Goal: Task Accomplishment & Management: Complete application form

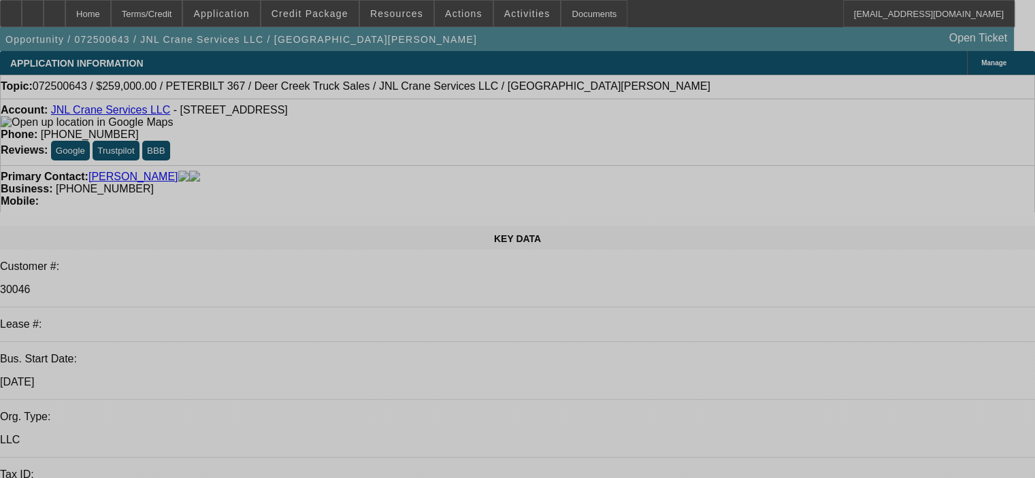
select select "0"
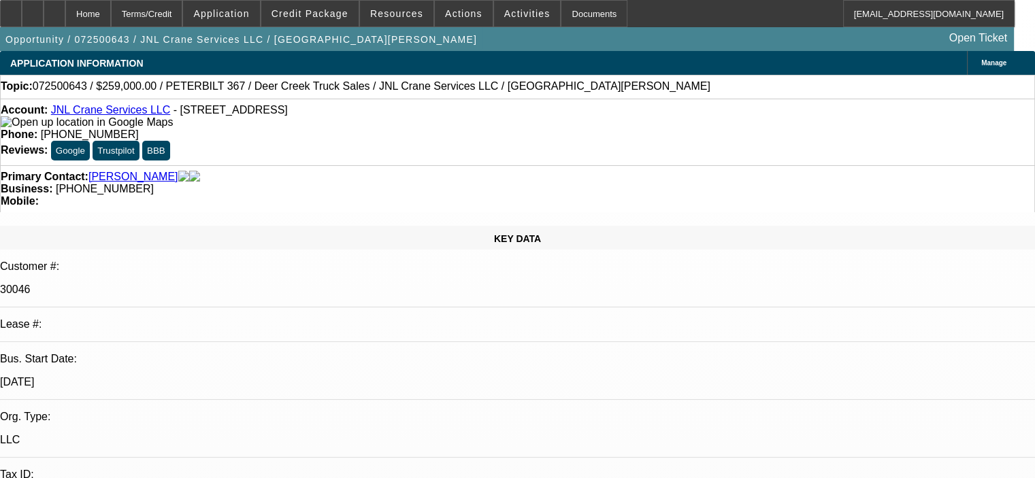
select select "2"
select select "0"
select select "6"
select select "0"
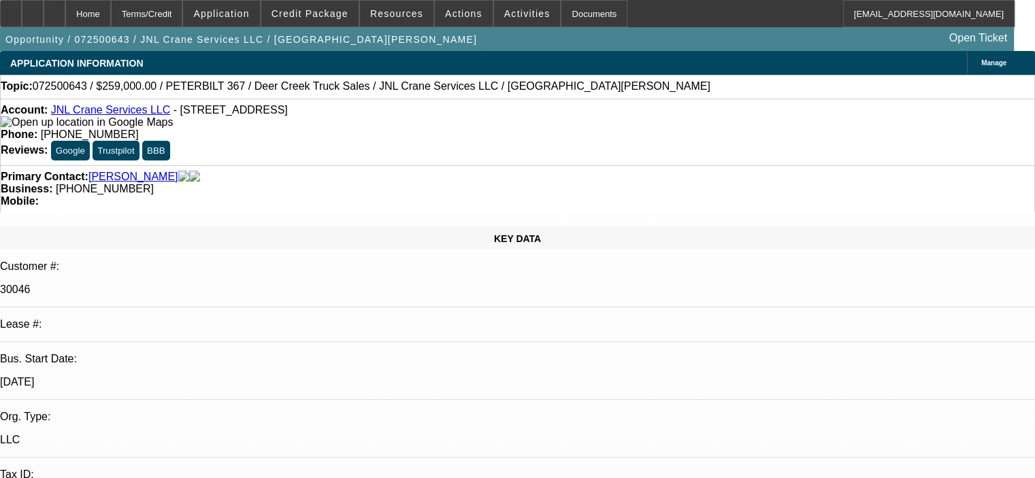
select select "2"
select select "0"
select select "6"
select select "0"
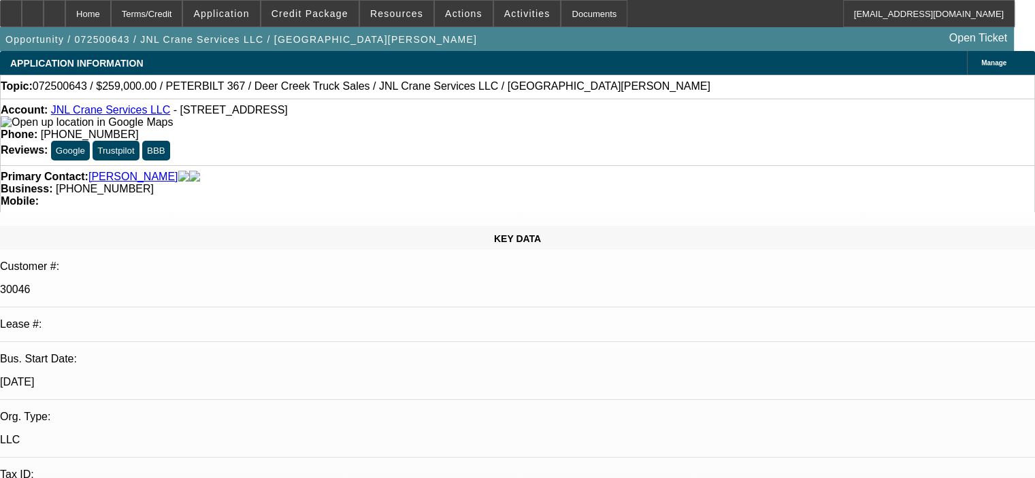
select select "2"
select select "0"
select select "6"
select select "0"
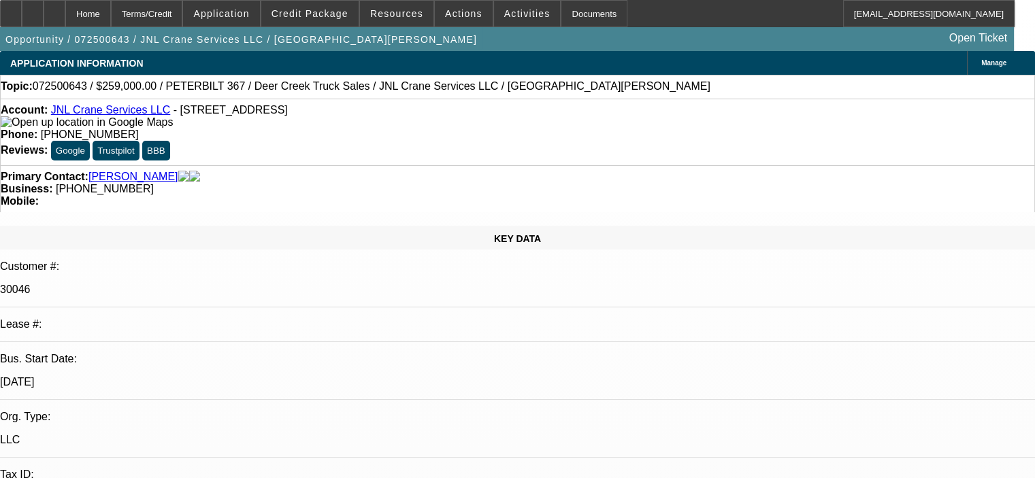
select select "2"
select select "0"
select select "6"
click at [44, 15] on div at bounding box center [33, 13] width 22 height 27
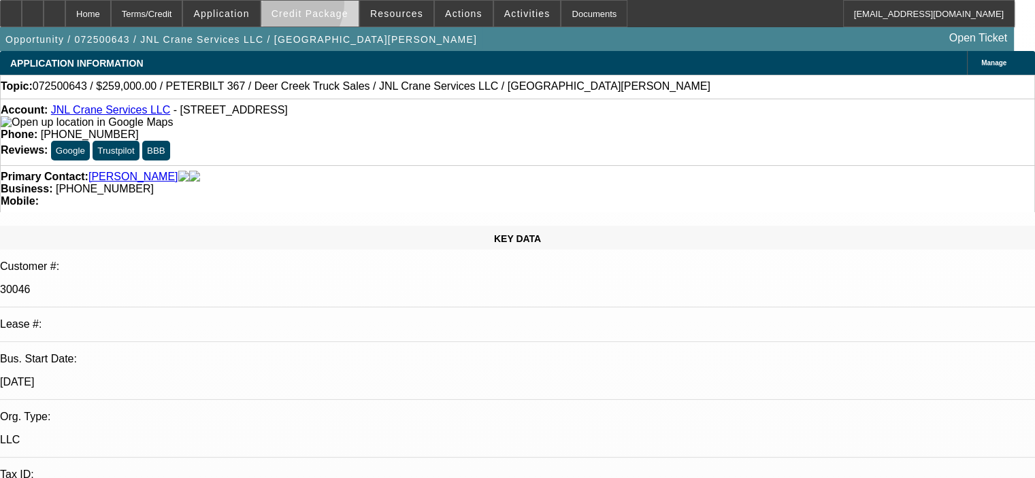
click at [304, 6] on span at bounding box center [309, 13] width 97 height 33
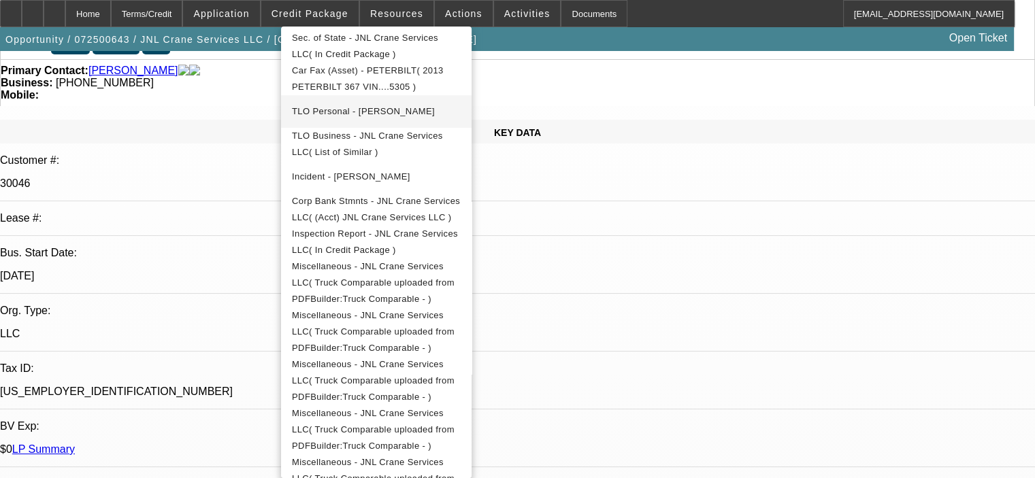
scroll to position [136, 0]
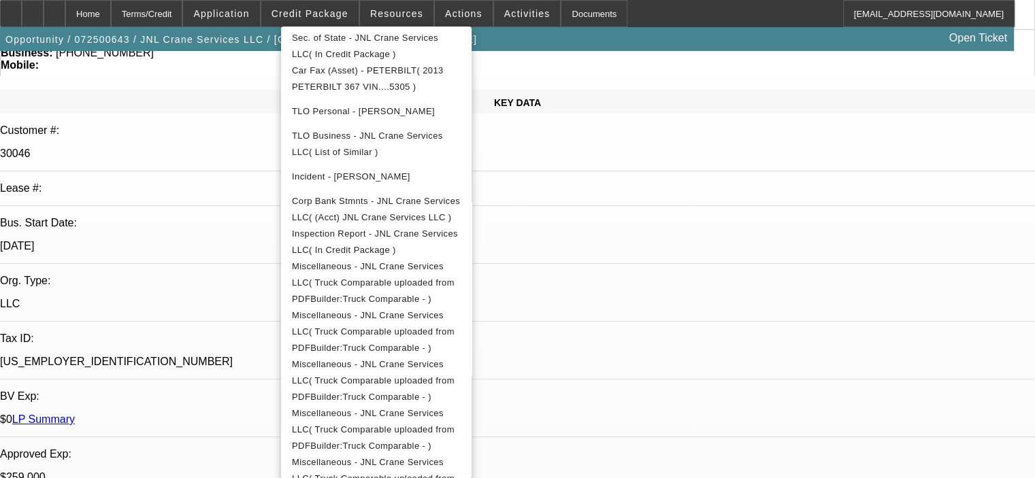
click at [870, 437] on div at bounding box center [517, 239] width 1035 height 478
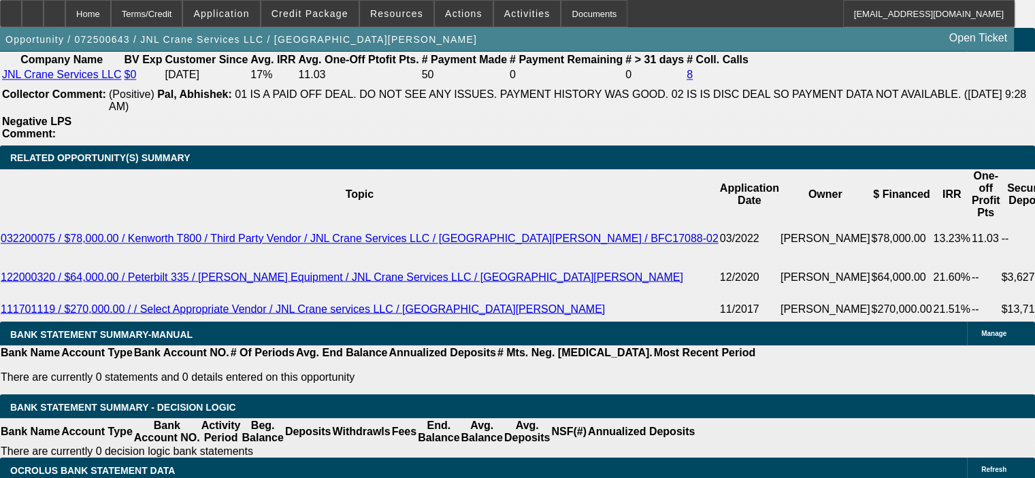
scroll to position [2314, 0]
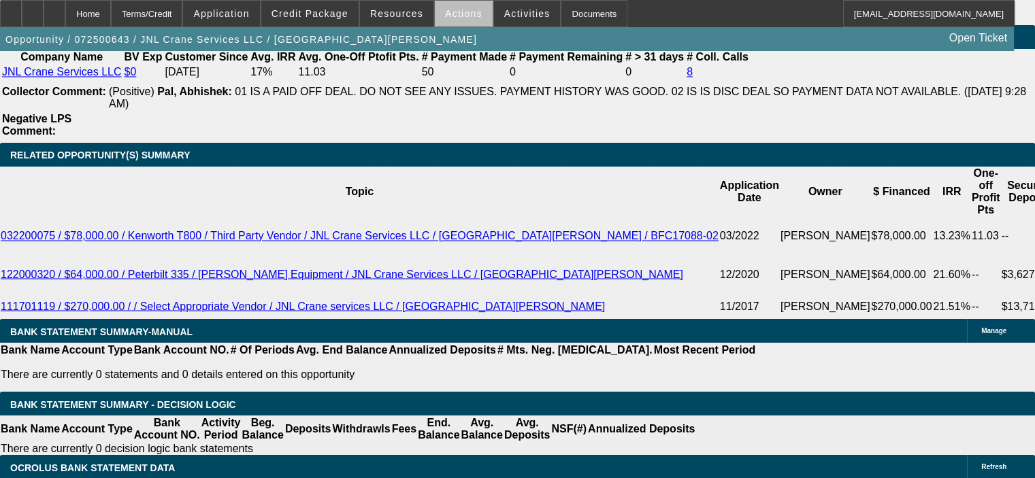
click at [461, 16] on span "Actions" at bounding box center [463, 13] width 37 height 11
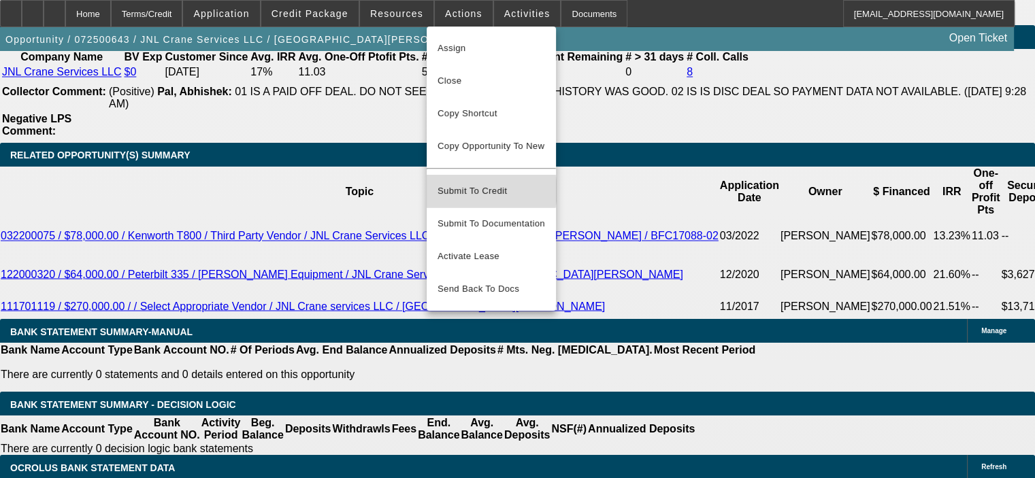
click at [474, 183] on span "Submit To Credit" at bounding box center [492, 191] width 108 height 16
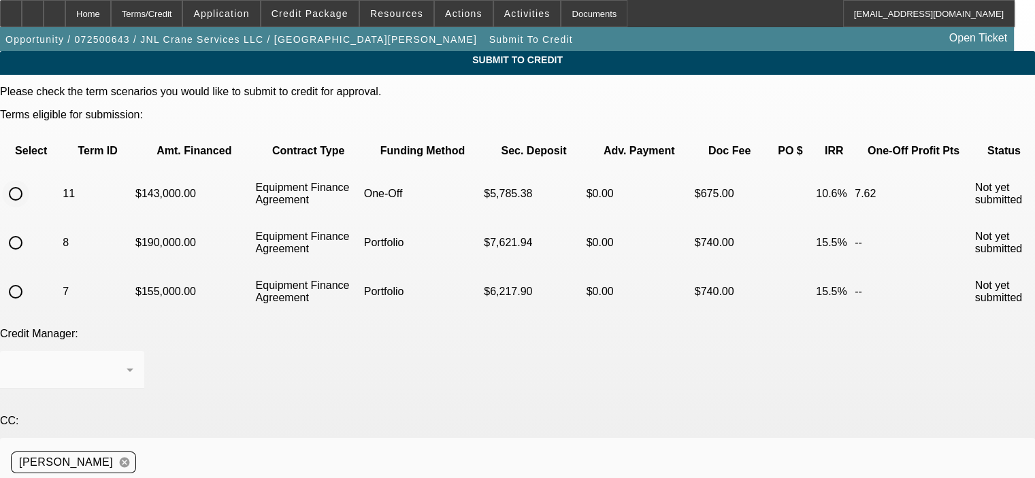
click at [29, 180] on input "radio" at bounding box center [15, 193] width 27 height 27
radio input "true"
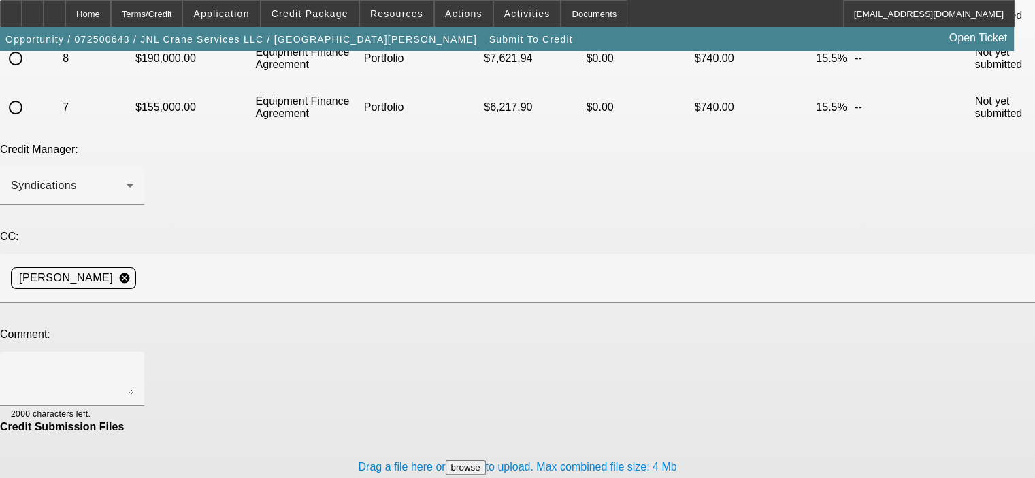
scroll to position [203, 0]
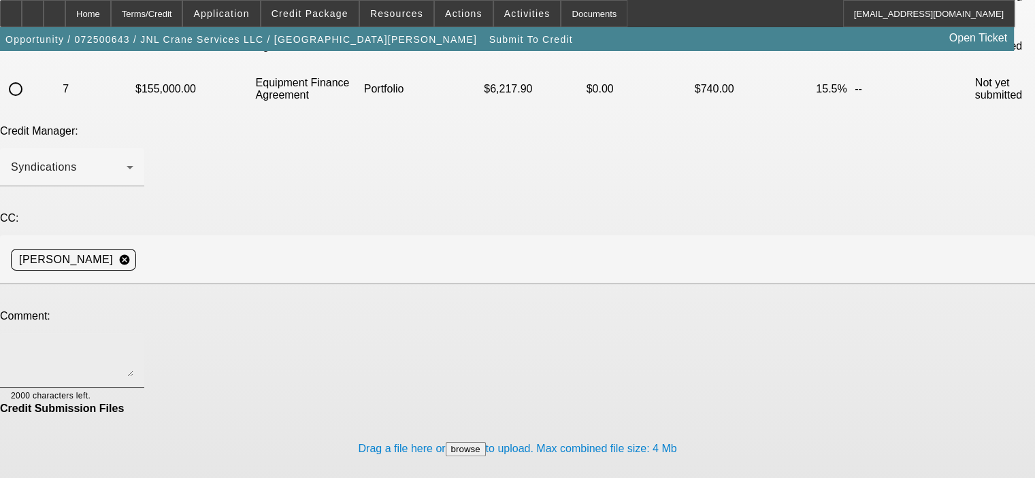
click at [133, 344] on textarea at bounding box center [72, 360] width 122 height 33
type textarea "[PERSON_NAME], there are now 6 Comparable Listings in CRM, please resubmit to F…"
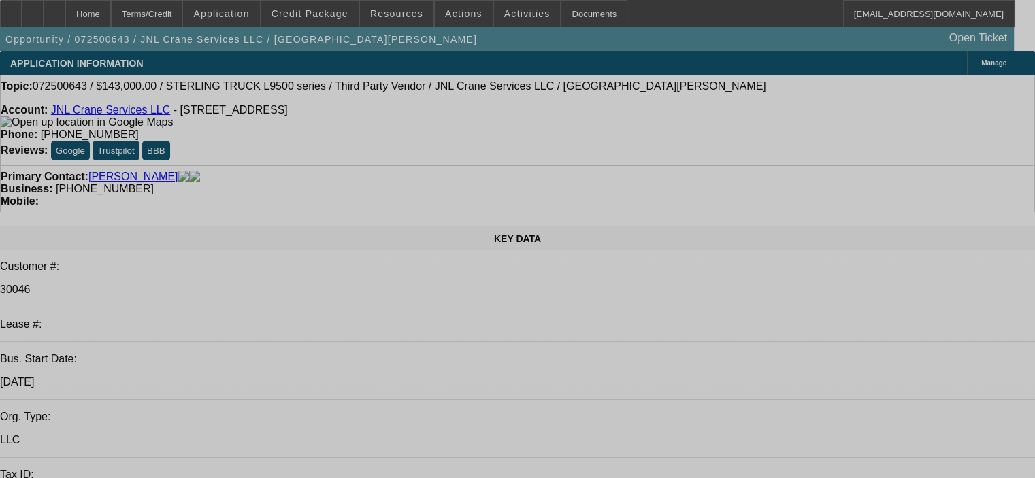
select select "0"
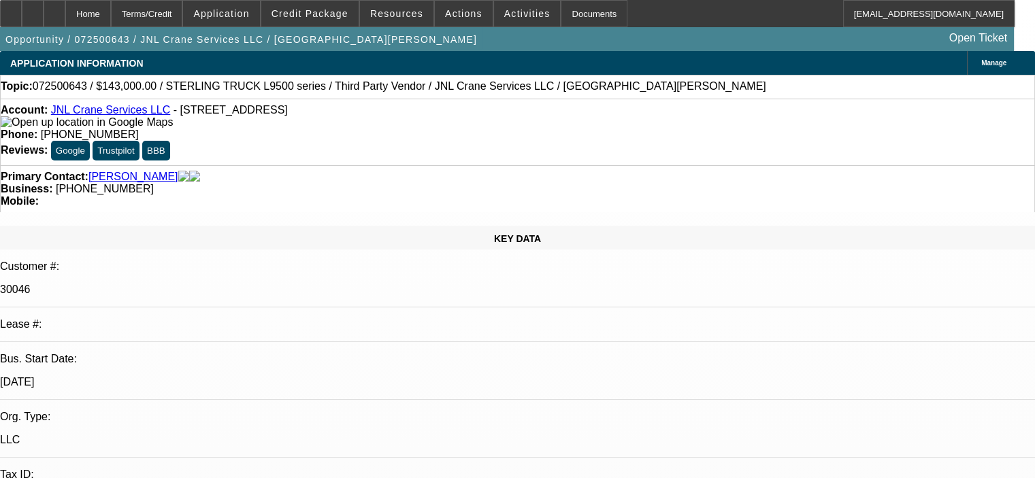
select select "2"
select select "0"
select select "6"
select select "0"
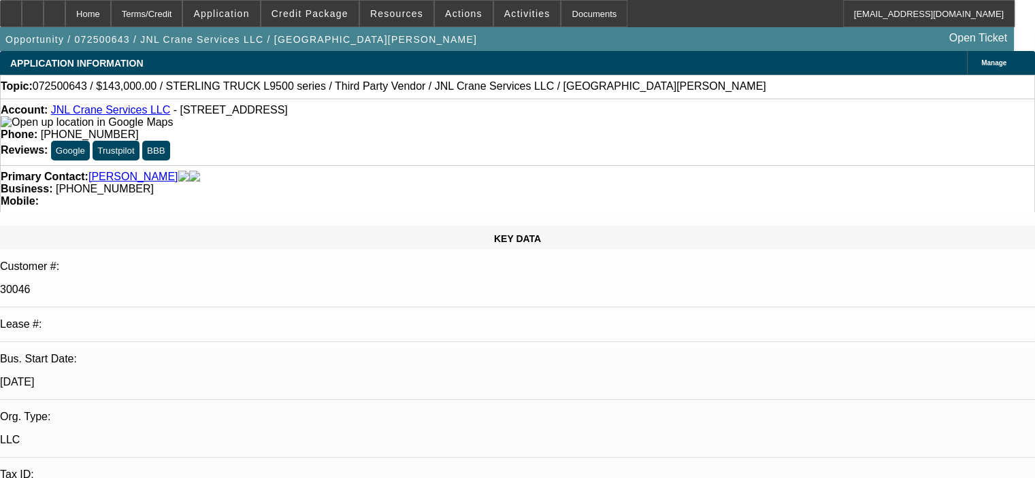
select select "2"
select select "0"
select select "6"
select select "0"
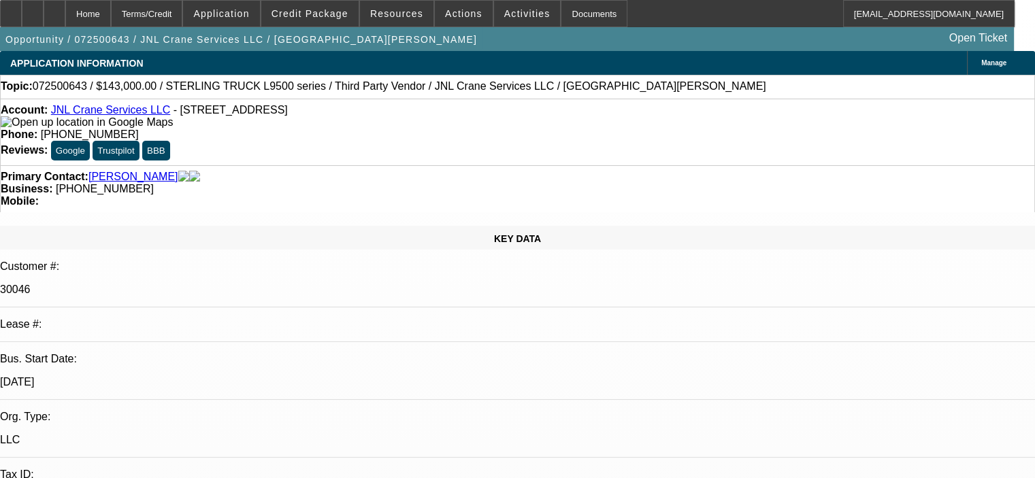
select select "2"
select select "0"
select select "6"
select select "0"
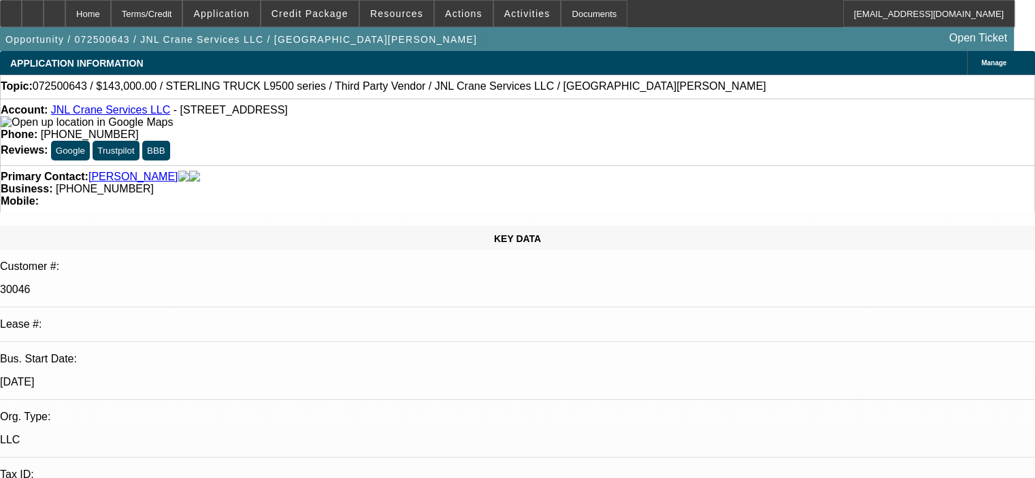
select select "2"
select select "0"
select select "6"
